Goal: Task Accomplishment & Management: Manage account settings

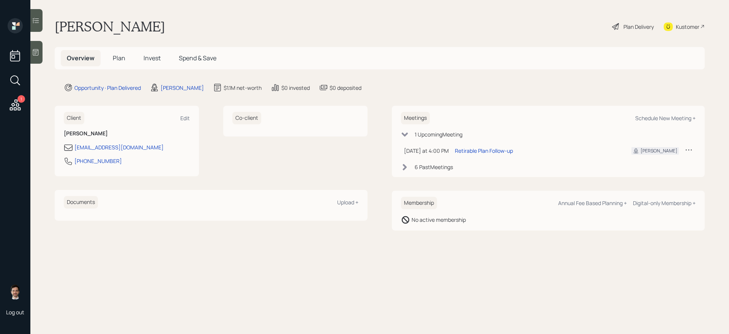
click at [14, 104] on icon at bounding box center [15, 104] width 11 height 11
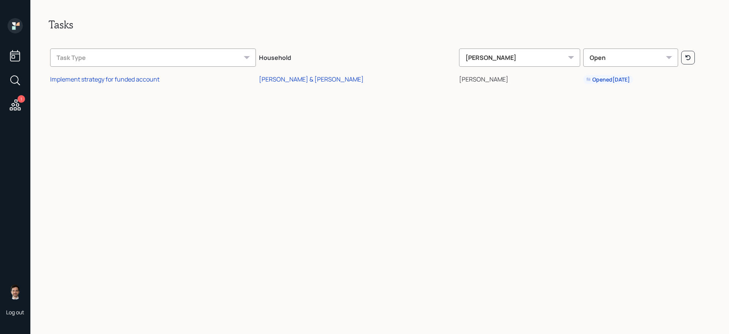
click at [112, 84] on td "Implement strategy for funded account" at bounding box center [153, 78] width 209 height 17
click at [112, 80] on div "Implement strategy for funded account" at bounding box center [104, 79] width 109 height 8
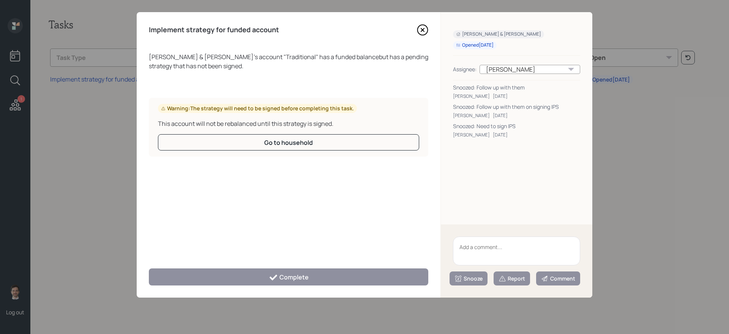
click at [496, 255] on textarea at bounding box center [516, 251] width 127 height 29
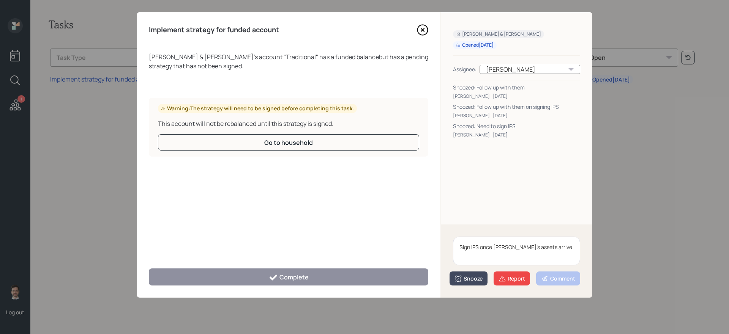
type textarea "Sign IPS once Linda's assets arrive"
click at [462, 278] on icon at bounding box center [458, 279] width 8 height 8
click at [468, 233] on button "3 days" at bounding box center [468, 232] width 37 height 15
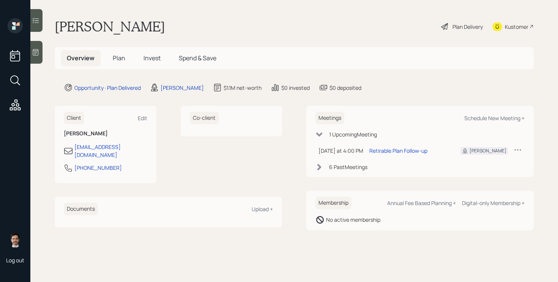
click at [459, 25] on div "Plan Delivery" at bounding box center [467, 27] width 30 height 8
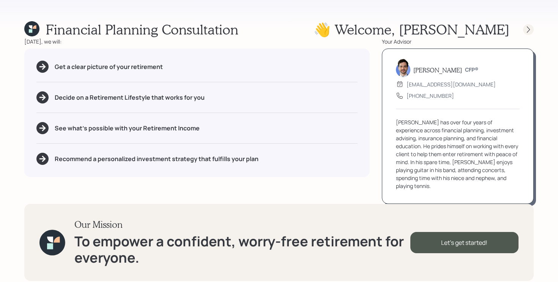
click at [529, 31] on icon at bounding box center [529, 30] width 8 height 8
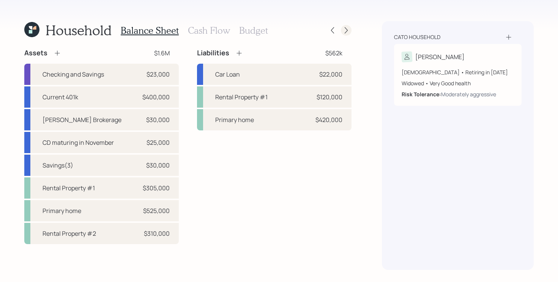
click at [345, 32] on icon at bounding box center [346, 31] width 8 height 8
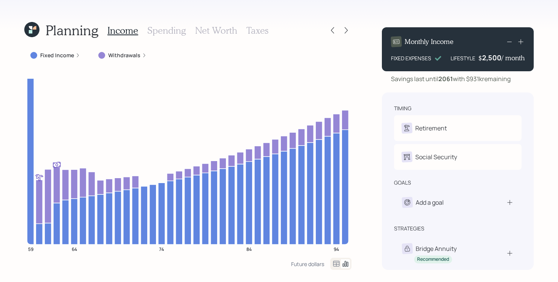
click at [37, 28] on icon at bounding box center [31, 29] width 15 height 15
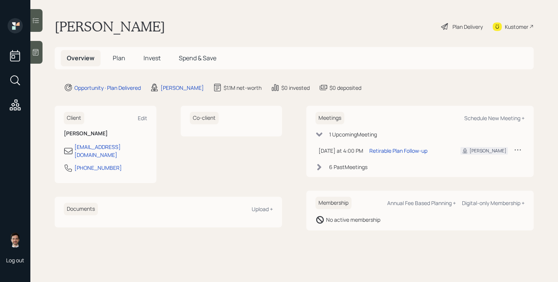
click at [123, 59] on span "Plan" at bounding box center [119, 58] width 13 height 8
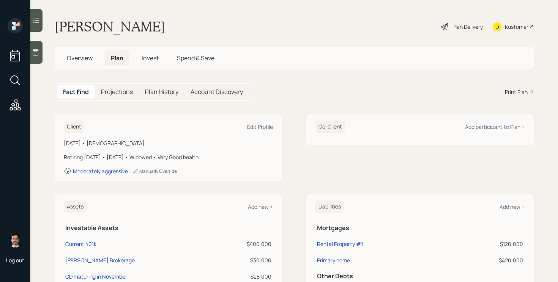
click at [153, 58] on span "Invest" at bounding box center [150, 58] width 17 height 8
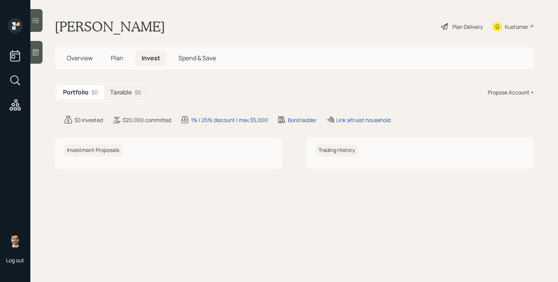
click at [136, 95] on div "$0" at bounding box center [138, 92] width 6 height 8
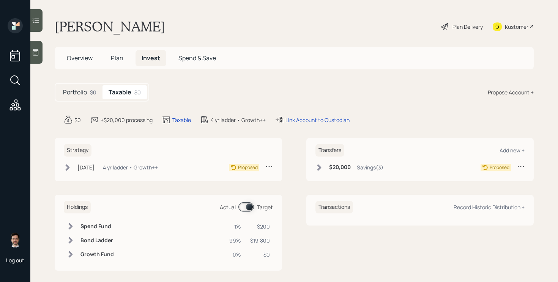
click at [117, 59] on span "Plan" at bounding box center [117, 58] width 13 height 8
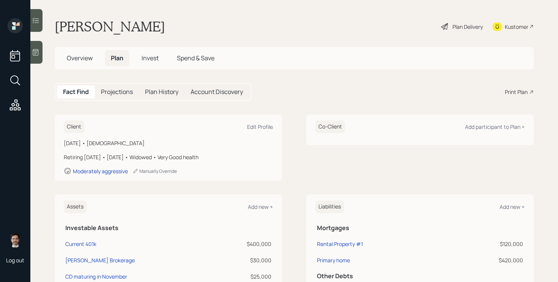
click at [460, 27] on div "Plan Delivery" at bounding box center [467, 27] width 30 height 8
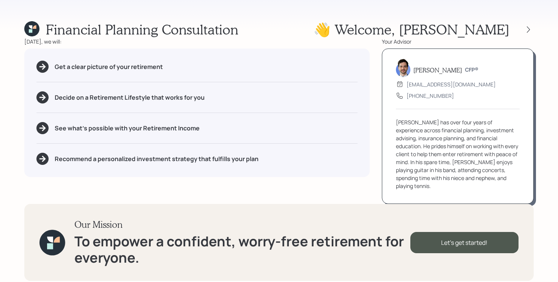
click at [535, 33] on div "Financial Planning Consultation 👋 Welcome , Wayne Today, we will: Get a clear p…" at bounding box center [279, 141] width 558 height 282
click at [523, 31] on div at bounding box center [528, 29] width 11 height 11
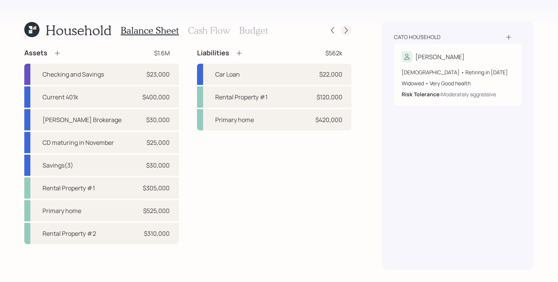
click at [344, 29] on icon at bounding box center [346, 31] width 8 height 8
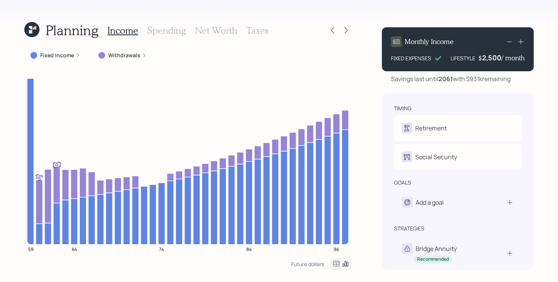
click at [57, 58] on label "Fixed Income" at bounding box center [57, 56] width 34 height 8
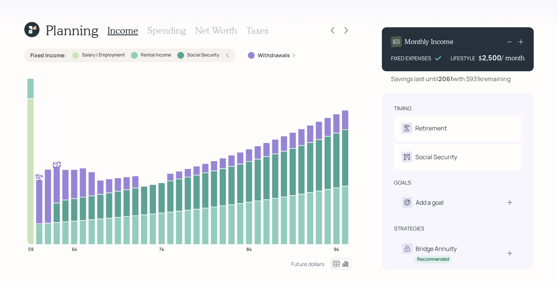
click at [52, 57] on label "Fixed Income :" at bounding box center [48, 56] width 36 height 8
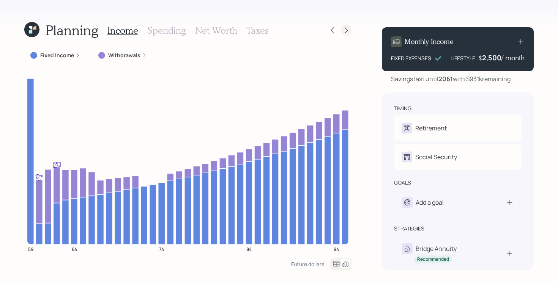
click at [347, 29] on icon at bounding box center [346, 31] width 8 height 8
